Goal: Information Seeking & Learning: Stay updated

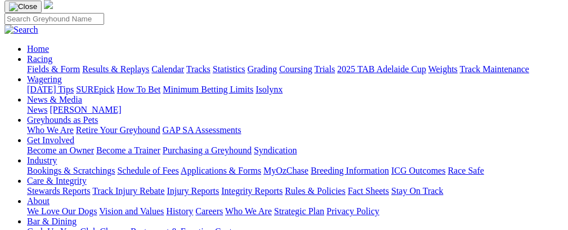
scroll to position [28, 0]
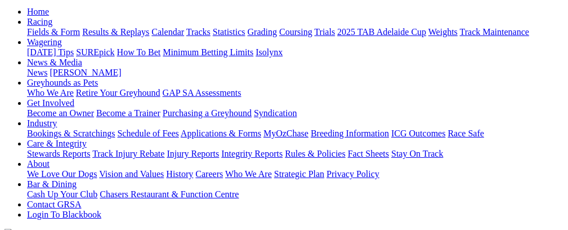
scroll to position [35, 0]
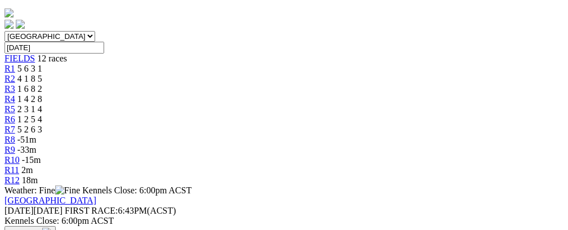
scroll to position [17, 0]
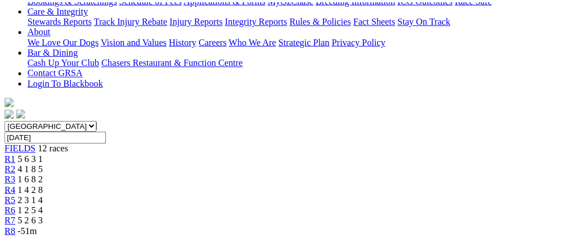
scroll to position [260, 0]
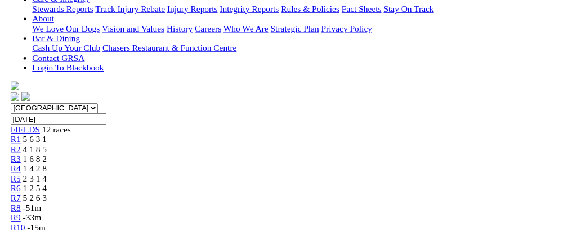
scroll to position [19, 0]
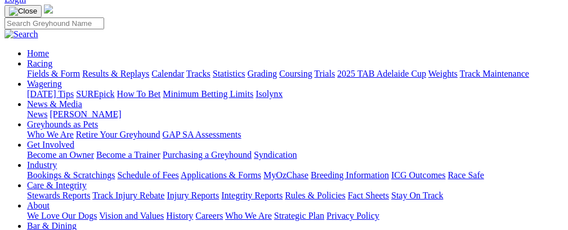
scroll to position [56, 0]
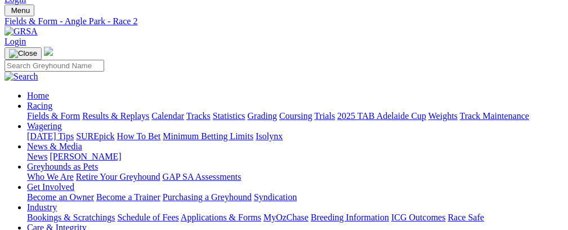
scroll to position [0, 0]
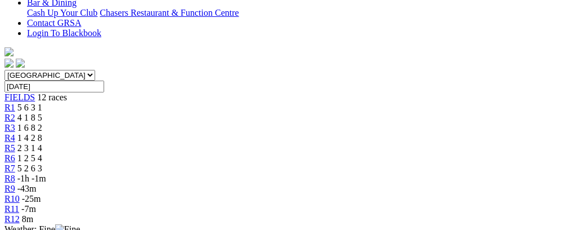
scroll to position [299, 0]
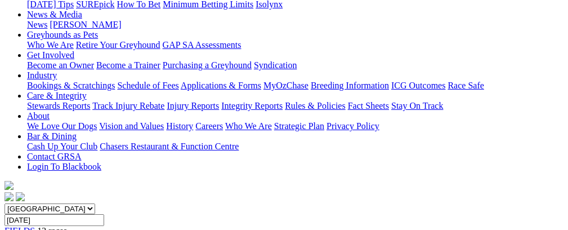
scroll to position [146, 0]
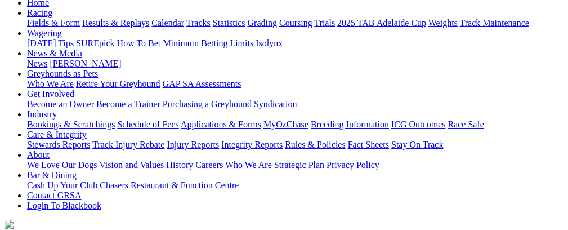
scroll to position [93, 0]
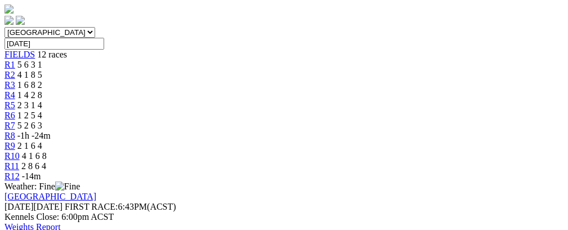
scroll to position [348, 0]
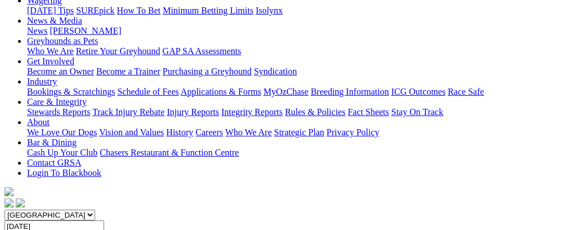
scroll to position [120, 0]
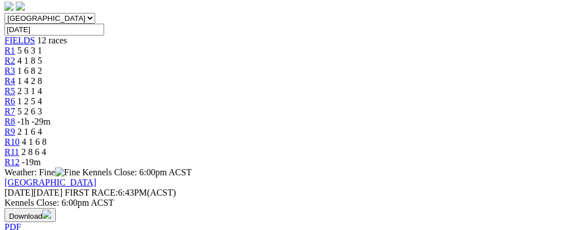
scroll to position [130, 0]
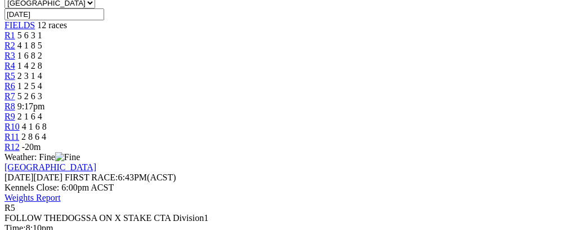
scroll to position [365, 0]
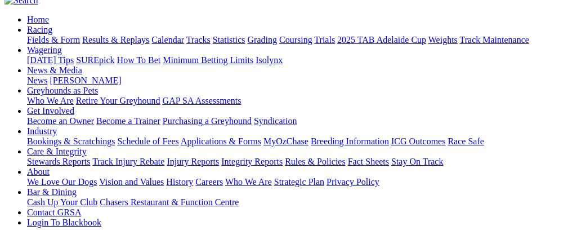
scroll to position [104, 0]
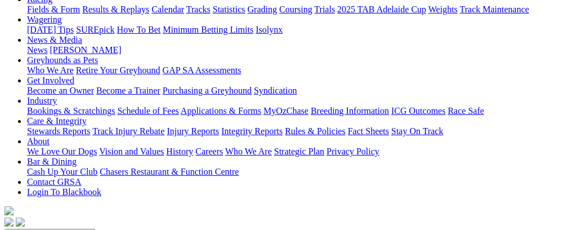
scroll to position [111, 0]
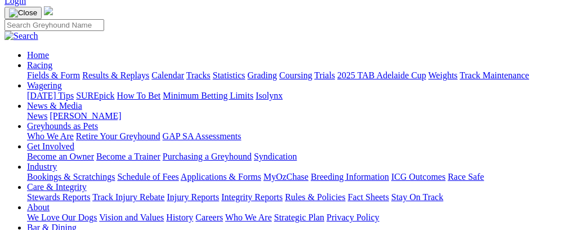
scroll to position [70, 0]
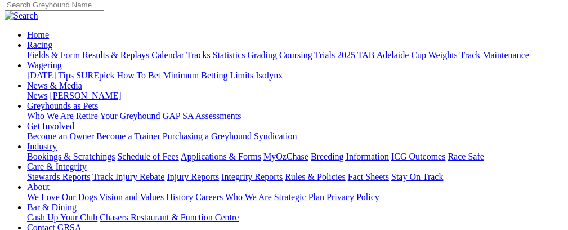
scroll to position [70, 0]
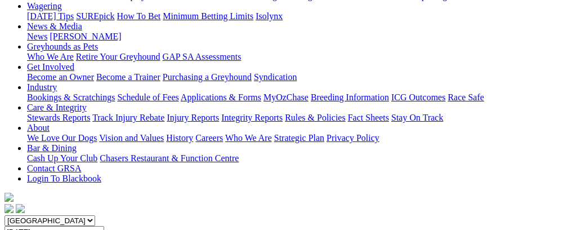
scroll to position [39, 0]
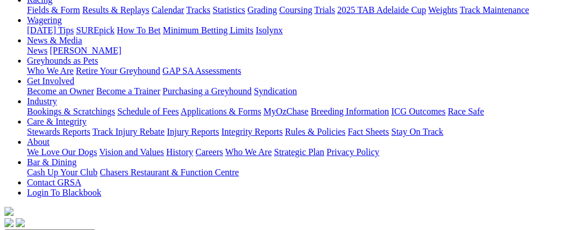
scroll to position [123, 0]
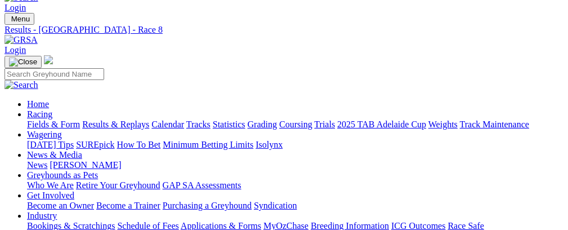
scroll to position [21, 0]
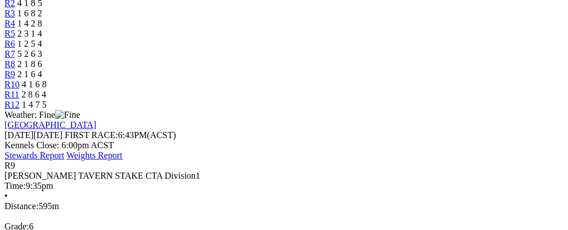
scroll to position [403, 0]
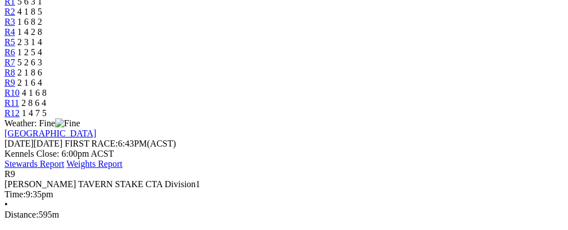
drag, startPoint x: 568, startPoint y: 89, endPoint x: 576, endPoint y: 46, distance: 43.6
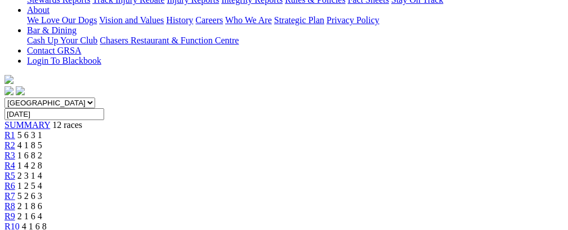
scroll to position [161, 0]
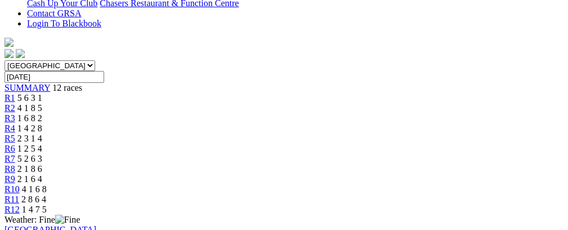
scroll to position [345, 0]
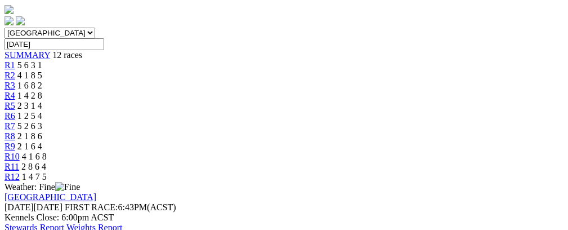
scroll to position [336, 0]
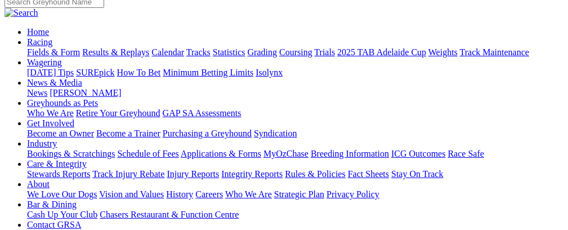
scroll to position [84, 0]
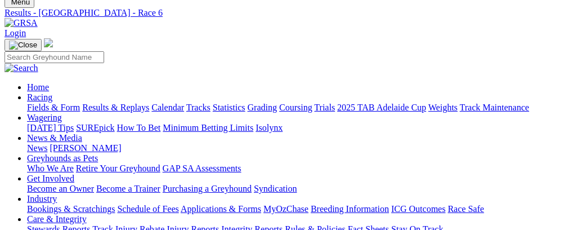
scroll to position [29, 0]
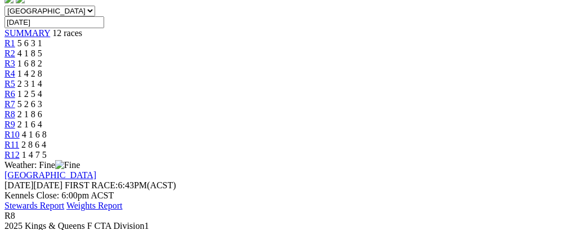
scroll to position [363, 0]
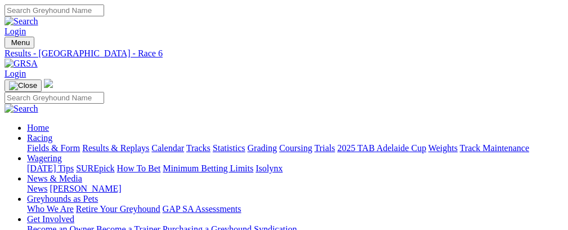
scroll to position [26, 0]
